Goal: Communication & Community: Answer question/provide support

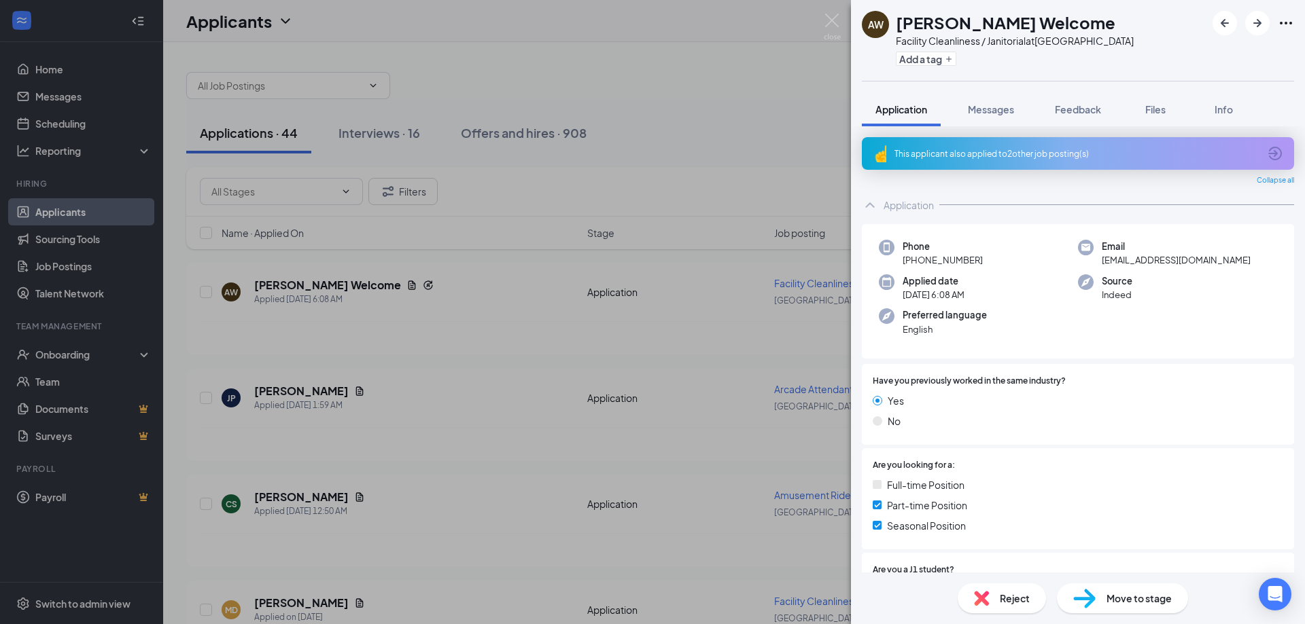
click at [703, 141] on div "AW Antonio Welcome Facility Cleanliness / Janitorial at [GEOGRAPHIC_DATA] Add a…" at bounding box center [652, 312] width 1305 height 624
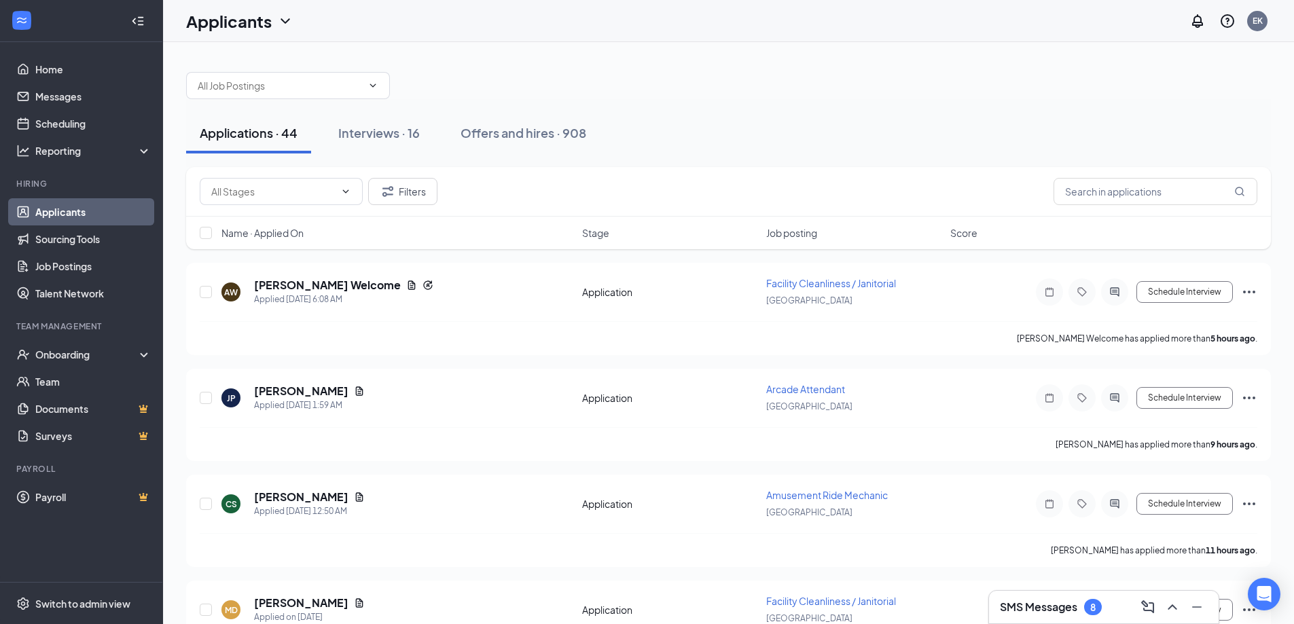
click at [1071, 616] on div "SMS Messages 8" at bounding box center [1104, 608] width 208 height 22
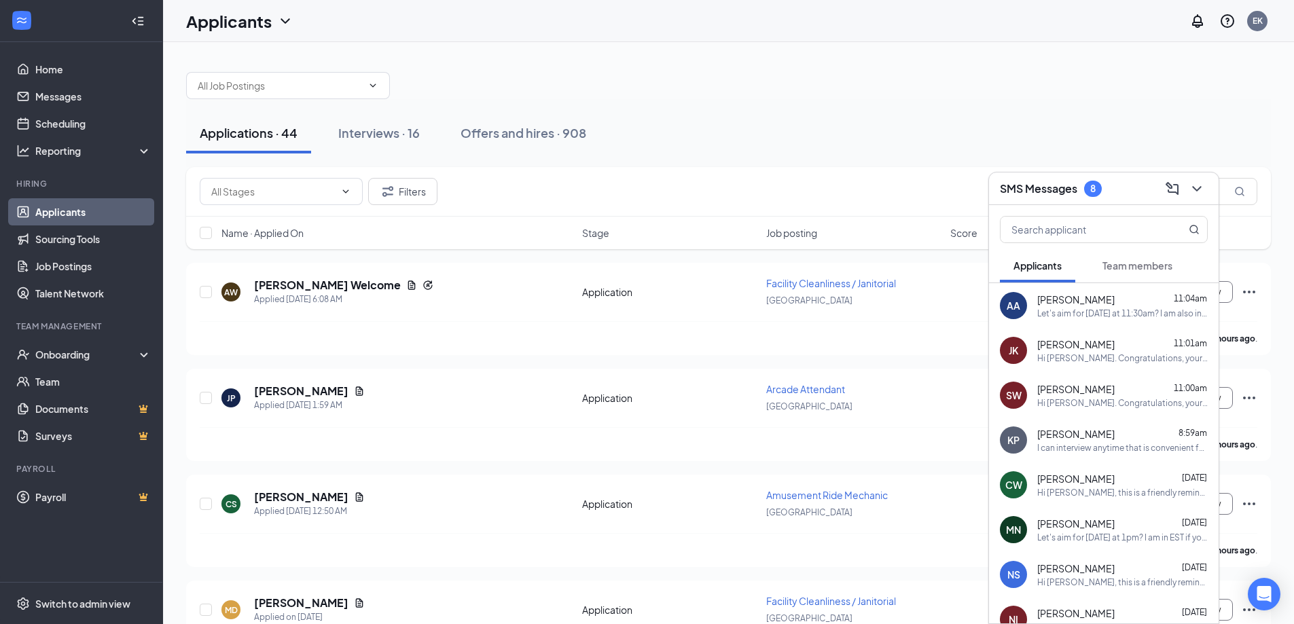
click at [1154, 262] on span "Team members" at bounding box center [1138, 266] width 70 height 12
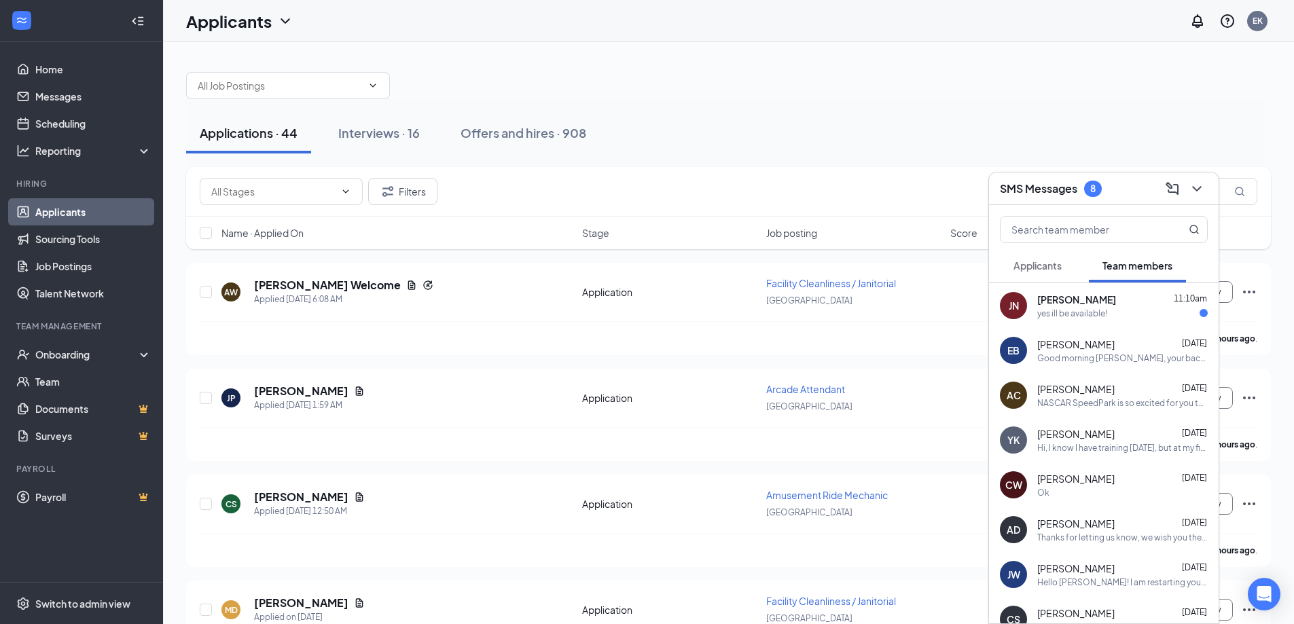
click at [1101, 315] on div "yes ill be available!" at bounding box center [1072, 314] width 70 height 12
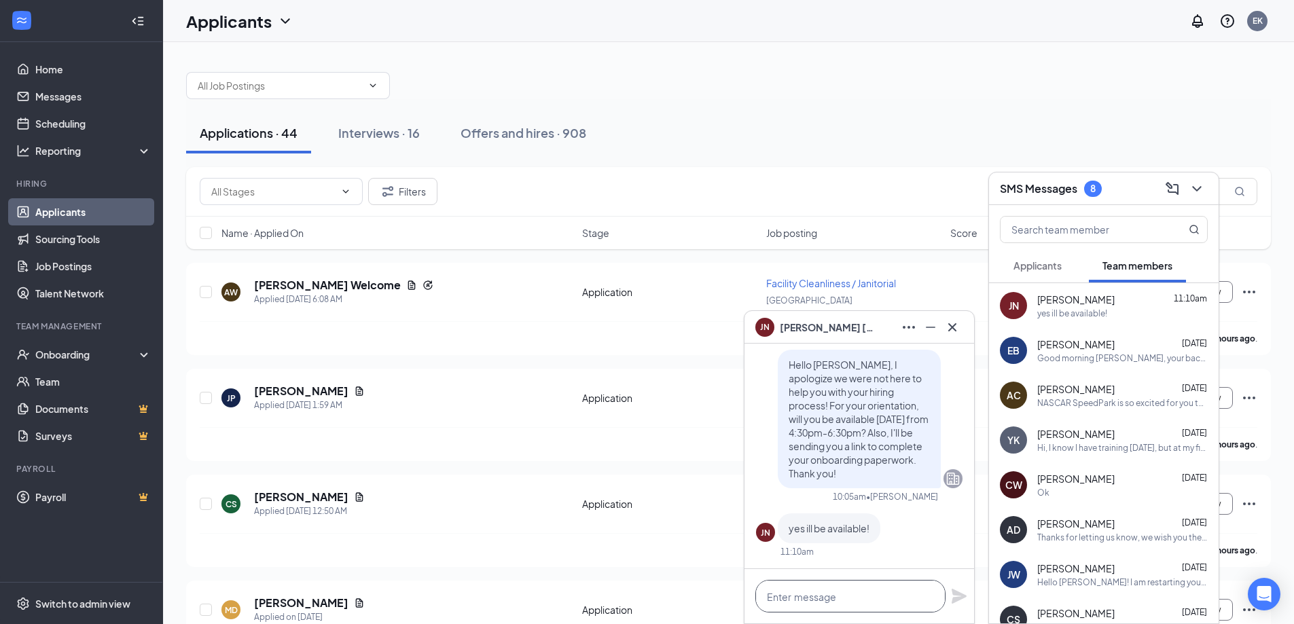
click at [842, 600] on textarea at bounding box center [851, 596] width 190 height 33
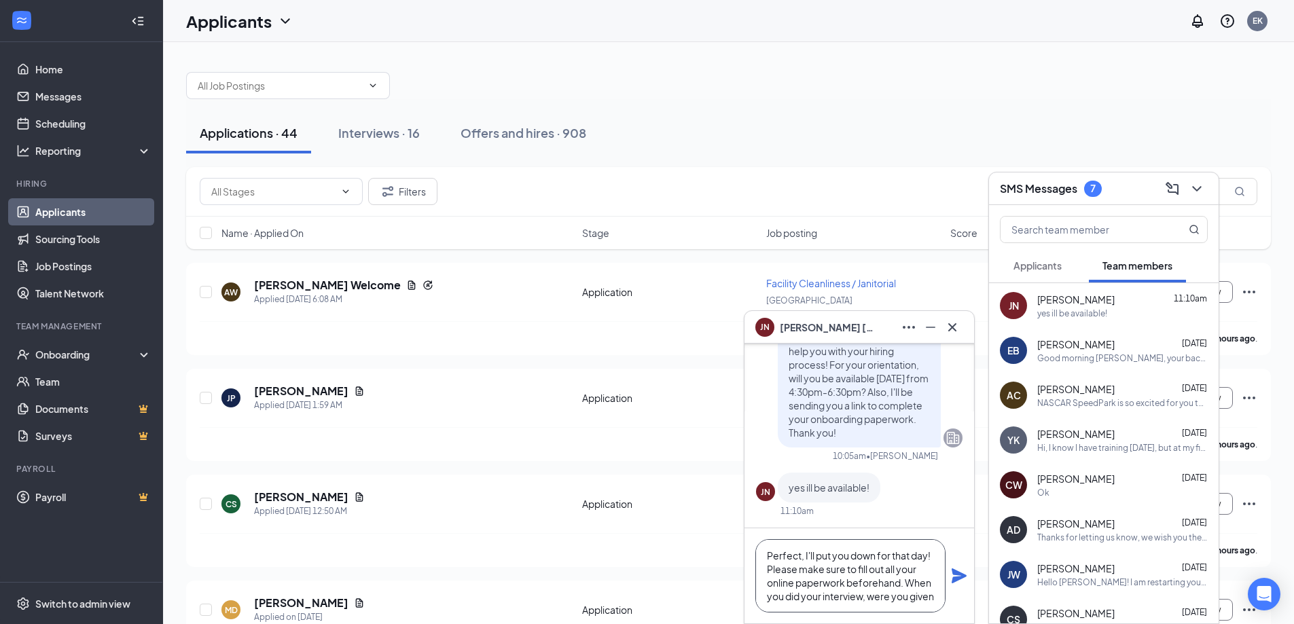
scroll to position [14, 0]
type textarea "Perfect, I'll put you down for that day! Please make sure to fill out all your …"
click at [958, 572] on icon "Plane" at bounding box center [959, 576] width 15 height 15
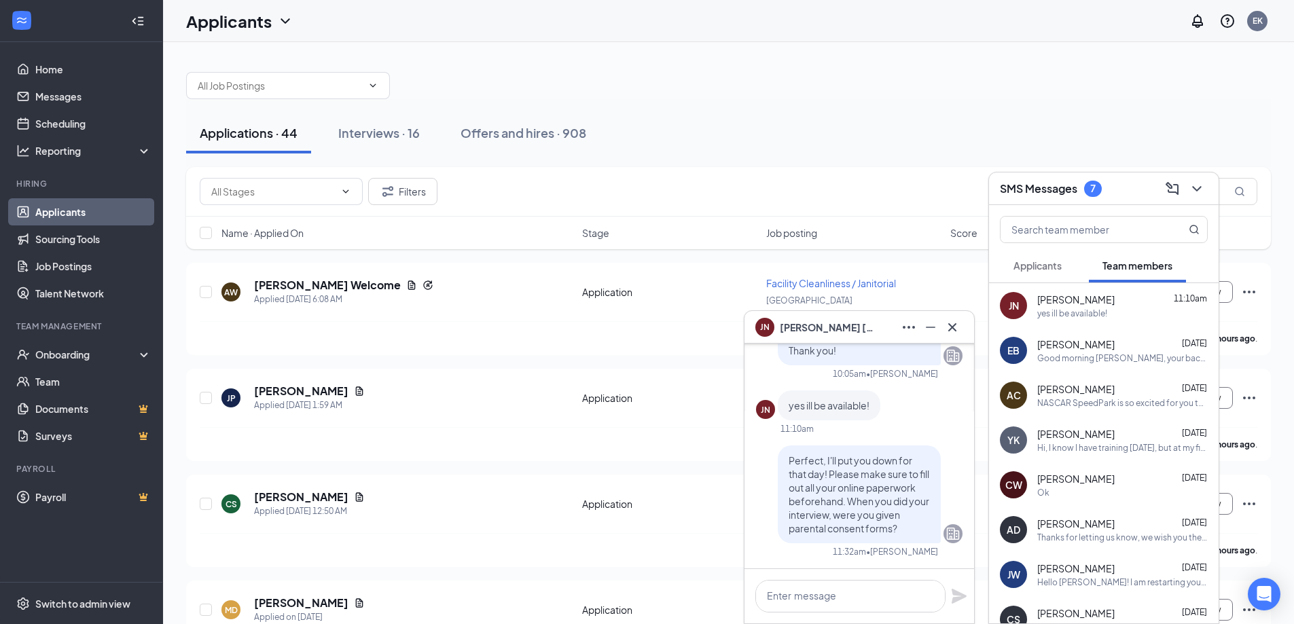
scroll to position [0, 0]
click at [958, 327] on icon "Cross" at bounding box center [952, 327] width 16 height 16
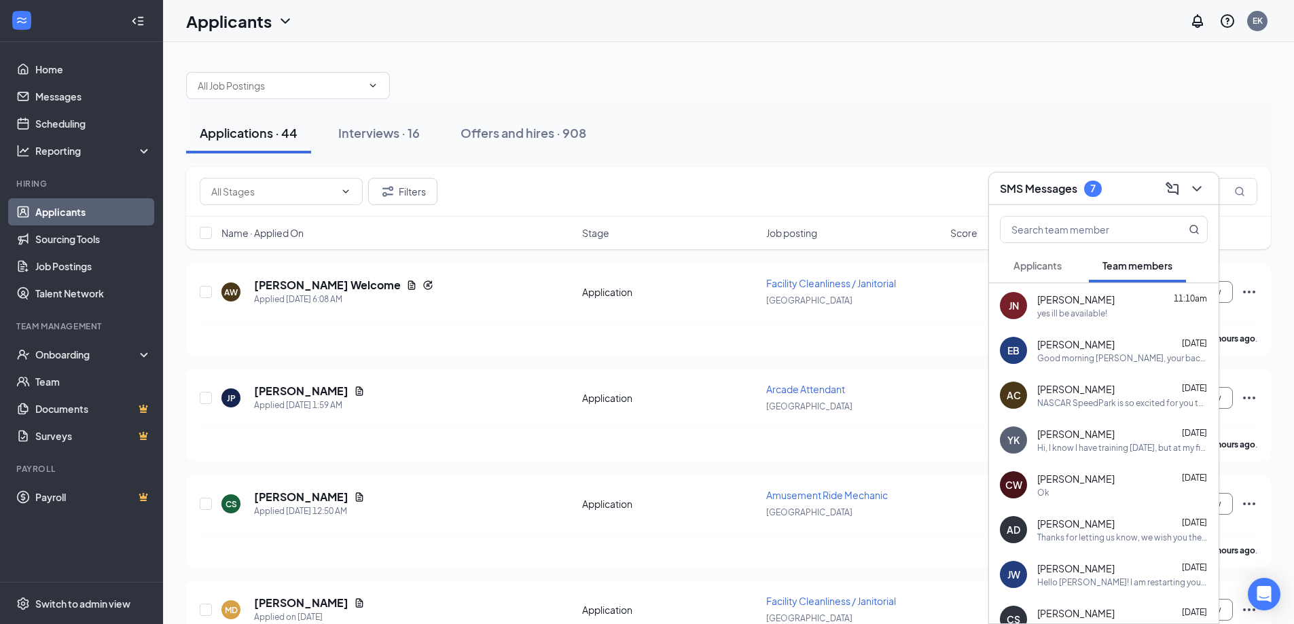
click at [1090, 182] on div "7" at bounding box center [1093, 189] width 18 height 16
